Goal: Check status: Check status

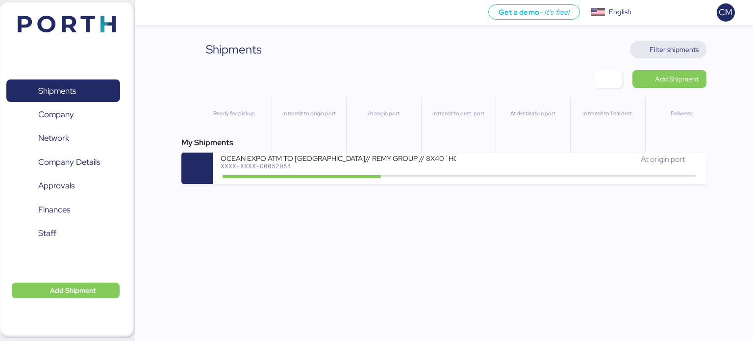
click at [659, 45] on span "Filter shipments" at bounding box center [674, 50] width 49 height 12
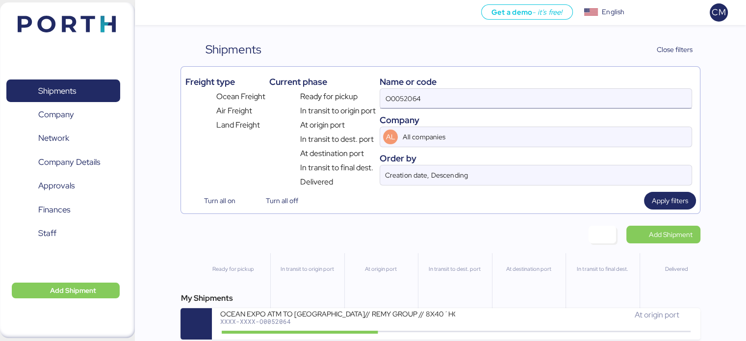
click at [425, 90] on input "O0052064" at bounding box center [535, 99] width 311 height 20
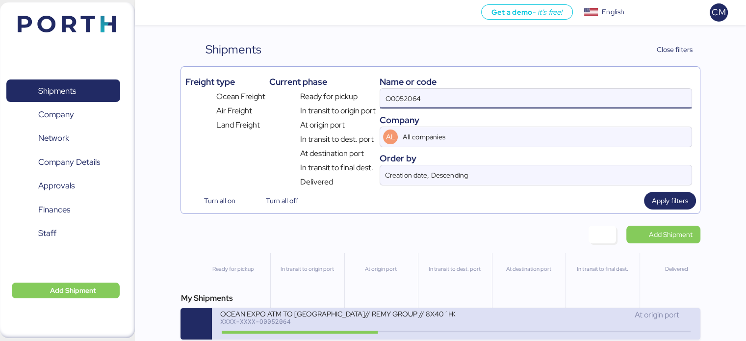
click at [397, 321] on div "XXXX-XXXX-O0052064" at bounding box center [337, 321] width 235 height 7
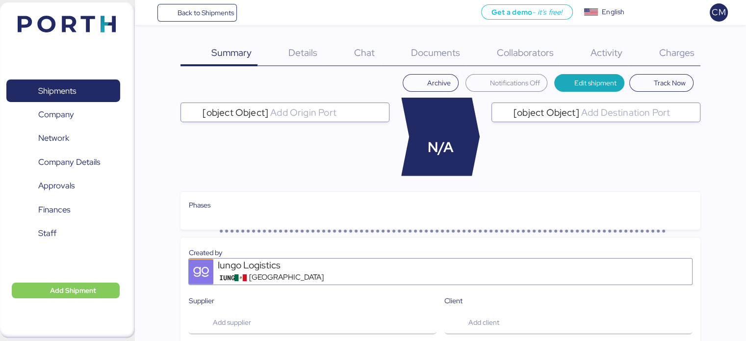
click at [690, 54] on span "Charges" at bounding box center [675, 52] width 35 height 13
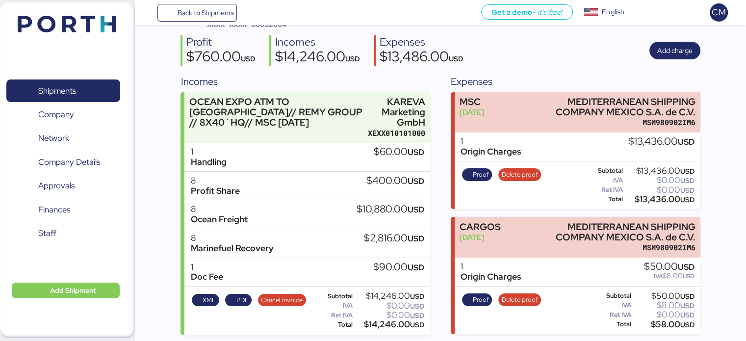
scroll to position [68, 0]
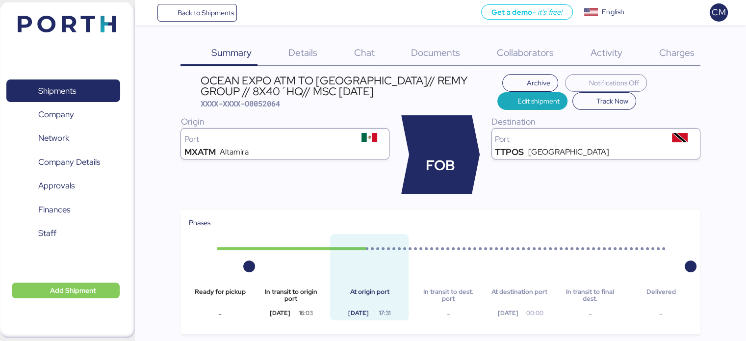
click at [182, 14] on span "Back to Shipments" at bounding box center [205, 13] width 56 height 12
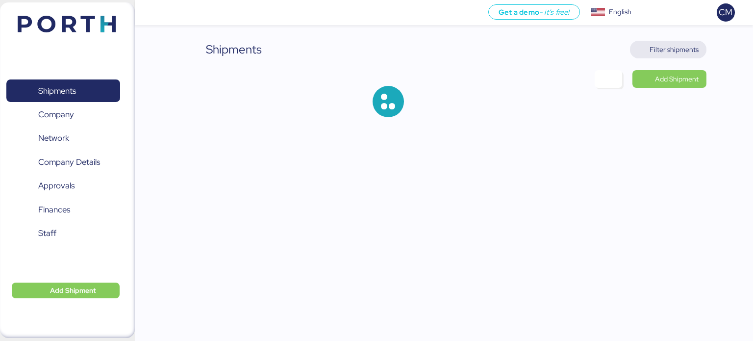
click at [659, 50] on span "Filter shipments" at bounding box center [674, 50] width 49 height 12
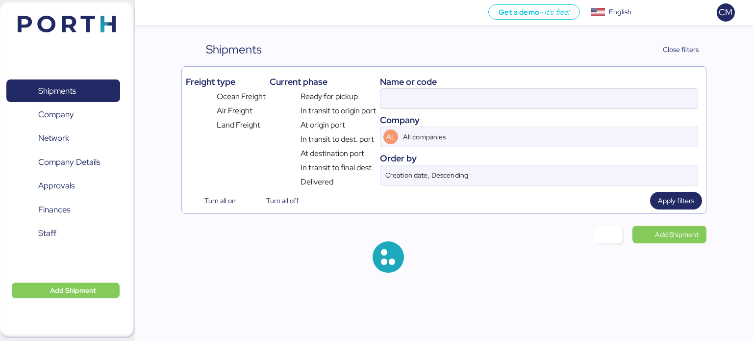
click at [430, 85] on div "Name or code" at bounding box center [539, 81] width 318 height 13
click at [429, 94] on input at bounding box center [538, 99] width 317 height 20
paste input "O0052023"
type input "O0052064"
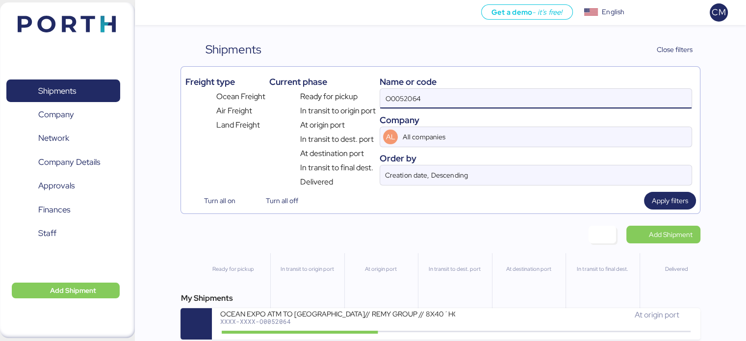
click at [429, 94] on input "O0052064" at bounding box center [535, 99] width 311 height 20
paste input "O0052023"
type input "O0052023"
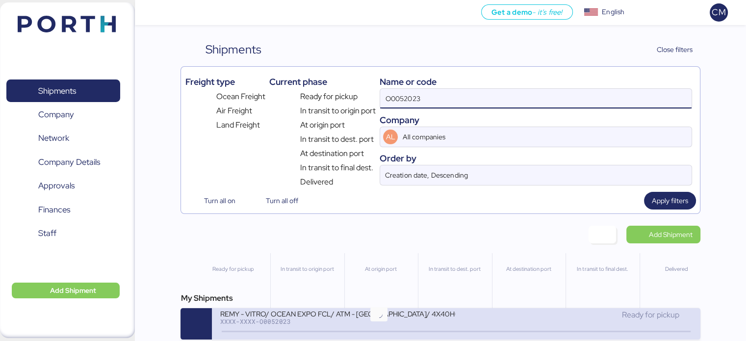
click at [392, 325] on div "XXXX-XXXX-O0052023" at bounding box center [337, 321] width 235 height 7
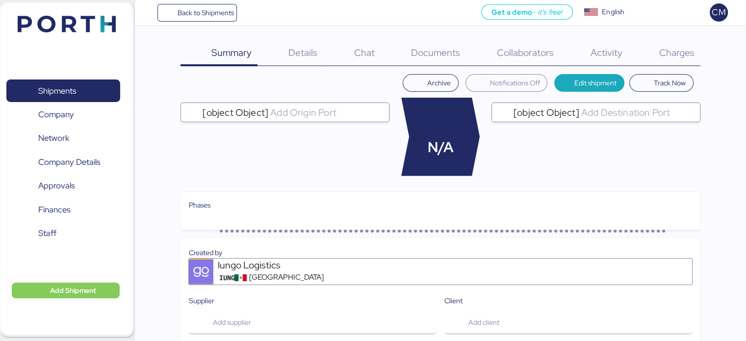
click at [669, 55] on span "Charges" at bounding box center [675, 52] width 35 height 13
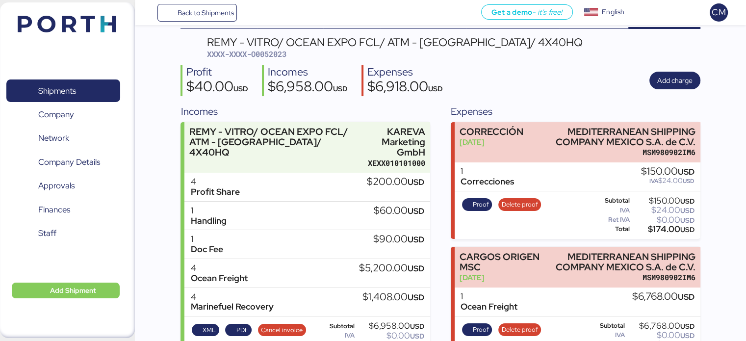
scroll to position [68, 0]
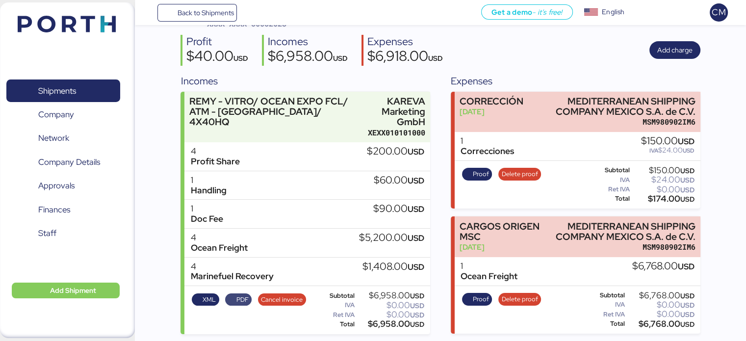
click at [237, 296] on span "PDF" at bounding box center [242, 299] width 12 height 11
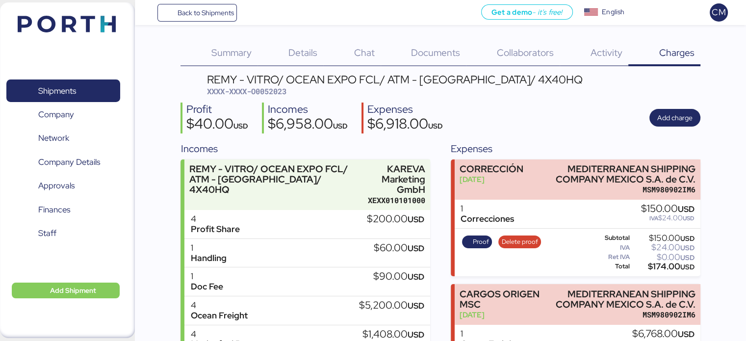
scroll to position [0, 0]
click at [228, 17] on span "Back to Shipments" at bounding box center [205, 13] width 56 height 12
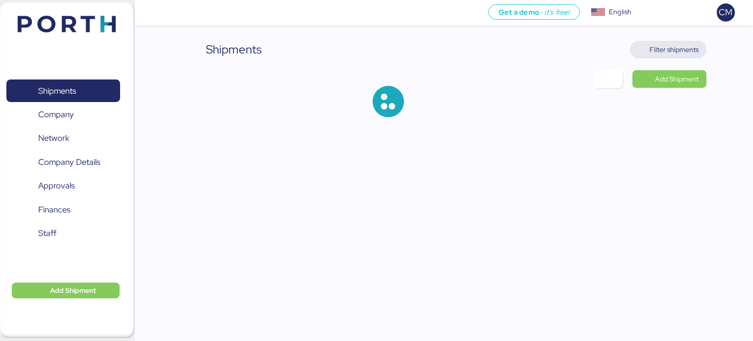
click at [657, 53] on span "Filter shipments" at bounding box center [674, 50] width 49 height 12
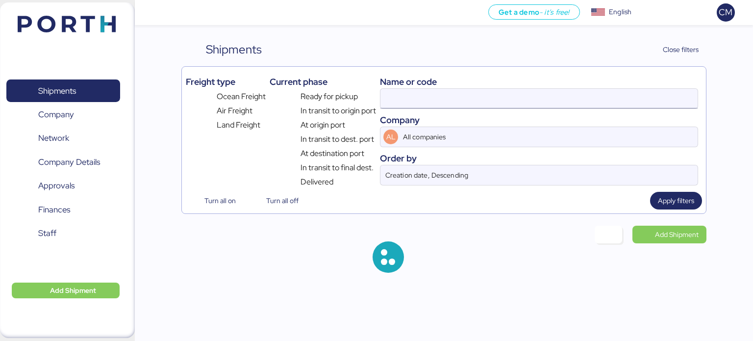
click at [421, 103] on input at bounding box center [538, 99] width 317 height 20
paste input "O0052064"
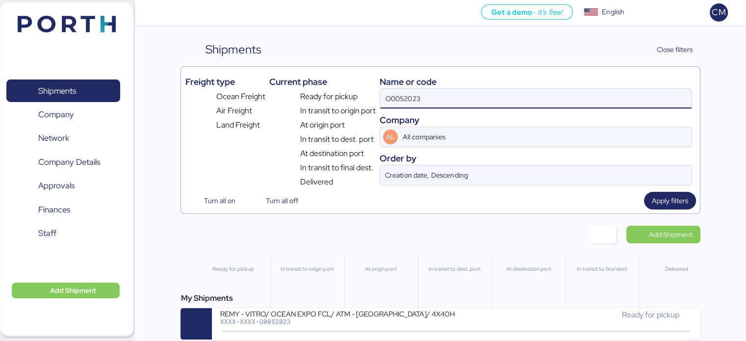
type input "O0052023"
click at [429, 75] on div "Name or code" at bounding box center [535, 81] width 312 height 13
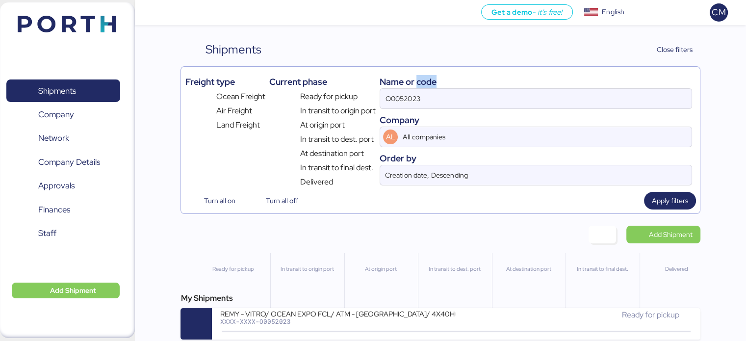
click at [429, 76] on div "Name or code" at bounding box center [535, 81] width 312 height 13
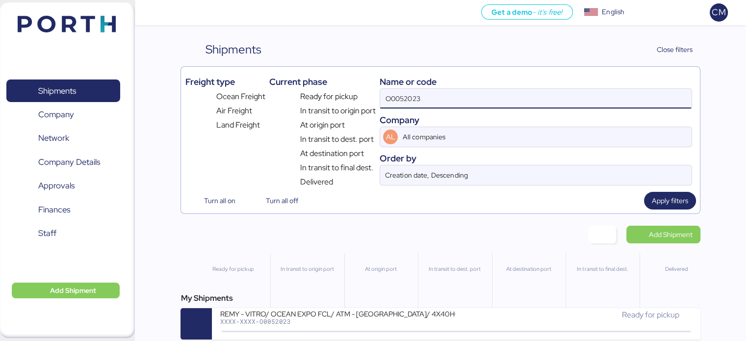
click at [427, 89] on input "O0052023" at bounding box center [535, 99] width 311 height 20
paste input "O0052064"
type input "O0052064"
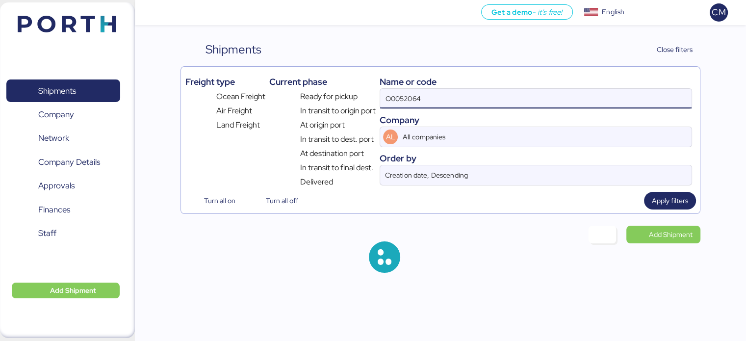
scroll to position [0, 0]
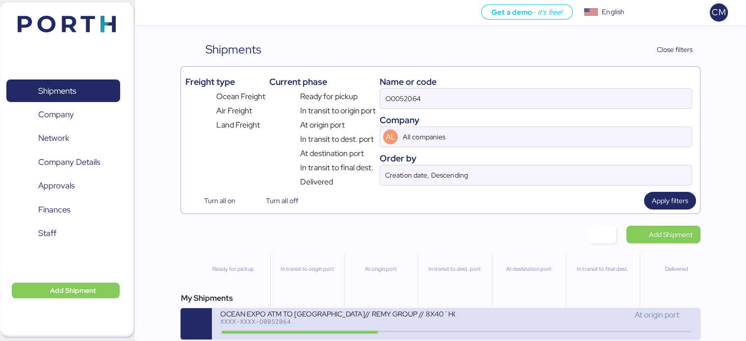
click at [434, 321] on div "XXXX-XXXX-O0052064" at bounding box center [337, 321] width 235 height 7
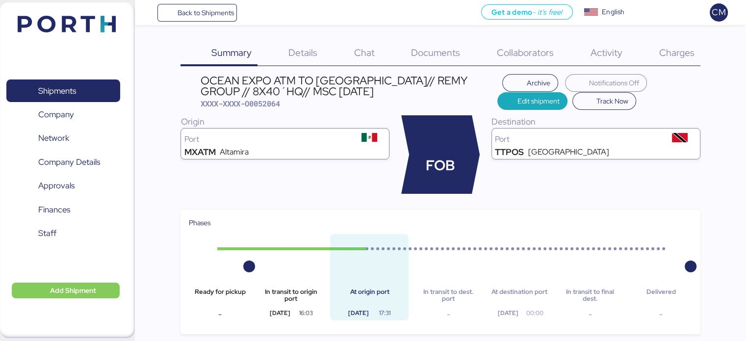
click at [660, 49] on span "Charges" at bounding box center [675, 52] width 35 height 13
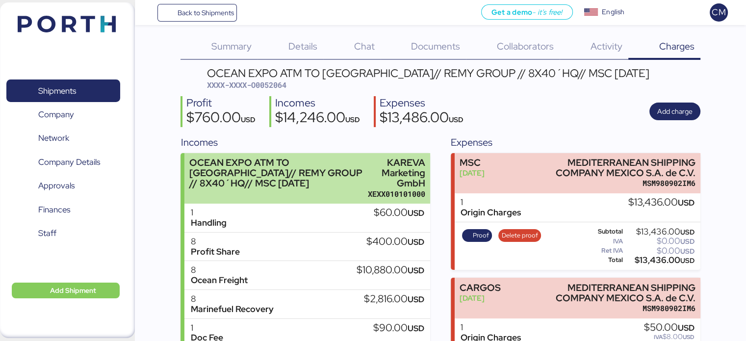
scroll to position [68, 0]
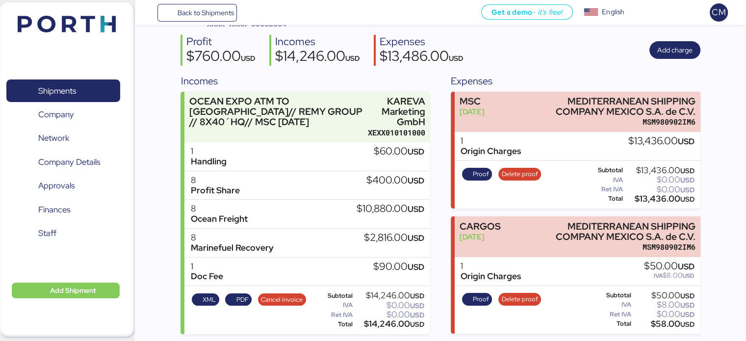
drag, startPoint x: 382, startPoint y: 209, endPoint x: 394, endPoint y: 209, distance: 11.8
click at [394, 209] on div "$10,880.00 USD" at bounding box center [390, 208] width 68 height 11
click at [395, 214] on div "$10,880.00 USD" at bounding box center [390, 208] width 68 height 11
click at [282, 247] on div "8 Marinefuel Recovery $2,816.00 USD" at bounding box center [306, 242] width 245 height 29
click at [171, 15] on span "Back to Shipments" at bounding box center [197, 13] width 73 height 18
